Goal: Information Seeking & Learning: Compare options

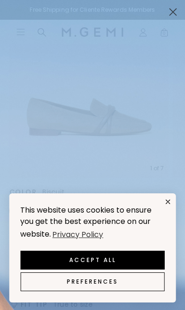
scroll to position [239, 0]
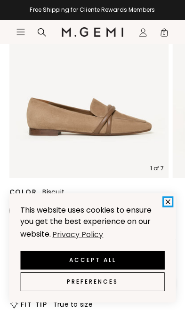
click at [169, 206] on icon "close" at bounding box center [168, 202] width 8 height 8
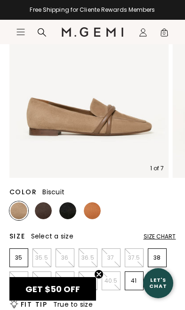
scroll to position [0, 0]
click at [48, 210] on img at bounding box center [43, 210] width 17 height 17
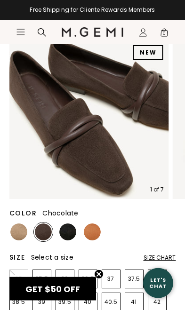
scroll to position [92, 0]
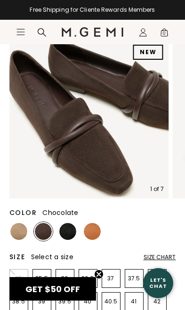
click at [64, 229] on img at bounding box center [67, 231] width 17 height 17
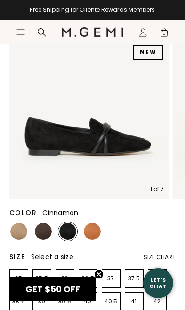
click at [93, 229] on img at bounding box center [92, 231] width 17 height 17
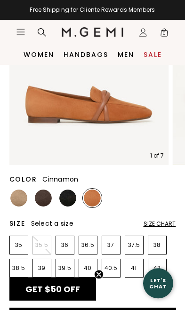
scroll to position [125, 0]
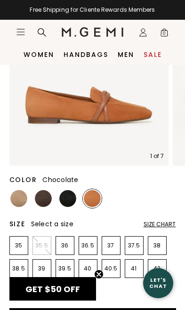
click at [43, 203] on img at bounding box center [43, 198] width 17 height 17
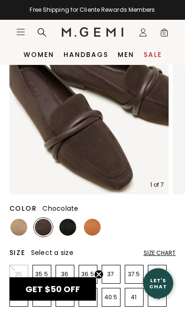
scroll to position [96, 0]
click at [19, 224] on img at bounding box center [18, 227] width 17 height 17
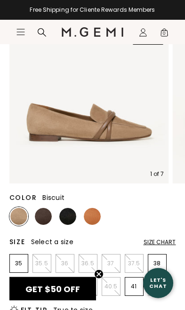
scroll to position [107, 0]
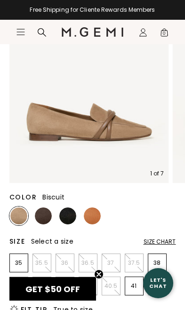
click at [44, 214] on img at bounding box center [43, 215] width 17 height 17
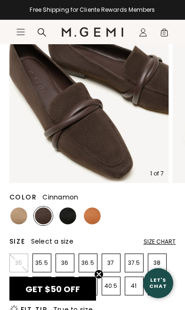
click at [94, 212] on img at bounding box center [92, 215] width 17 height 17
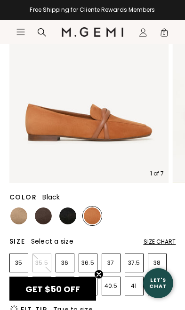
click at [67, 215] on img at bounding box center [67, 215] width 17 height 17
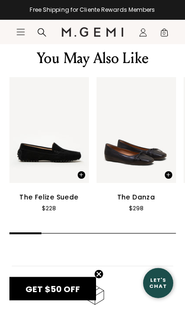
scroll to position [1294, 0]
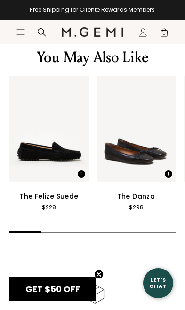
click at [100, 279] on circle "Close teaser" at bounding box center [98, 274] width 9 height 9
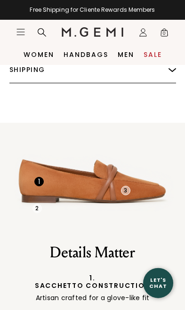
scroll to position [685, 0]
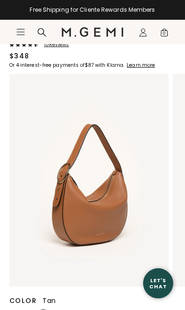
scroll to position [81, 0]
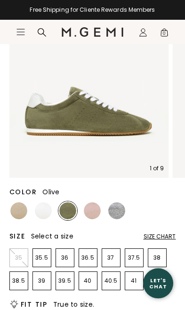
scroll to position [118, 0]
click at [18, 213] on img at bounding box center [18, 210] width 17 height 17
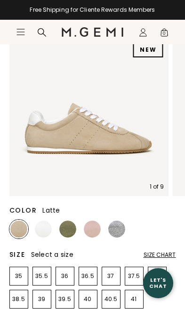
scroll to position [101, 0]
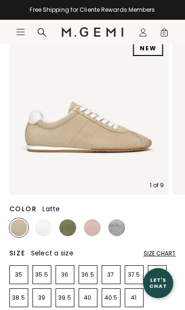
click at [122, 232] on img at bounding box center [116, 227] width 17 height 17
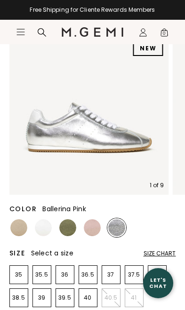
click at [95, 229] on img at bounding box center [92, 227] width 17 height 17
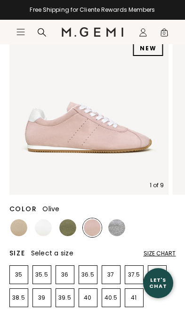
click at [69, 229] on img at bounding box center [67, 227] width 17 height 17
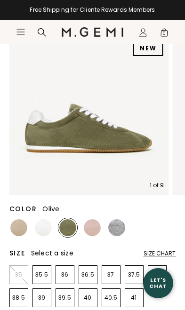
click at [44, 230] on img at bounding box center [43, 227] width 17 height 17
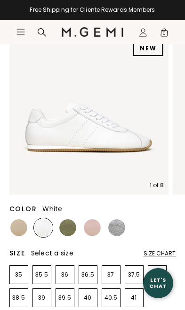
click at [21, 224] on img at bounding box center [18, 227] width 17 height 17
